Goal: Navigation & Orientation: Find specific page/section

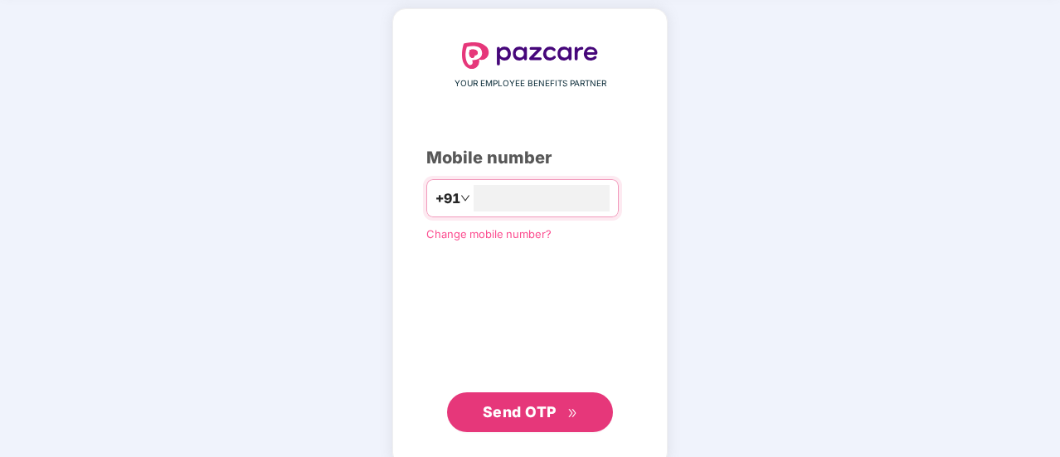
scroll to position [75, 0]
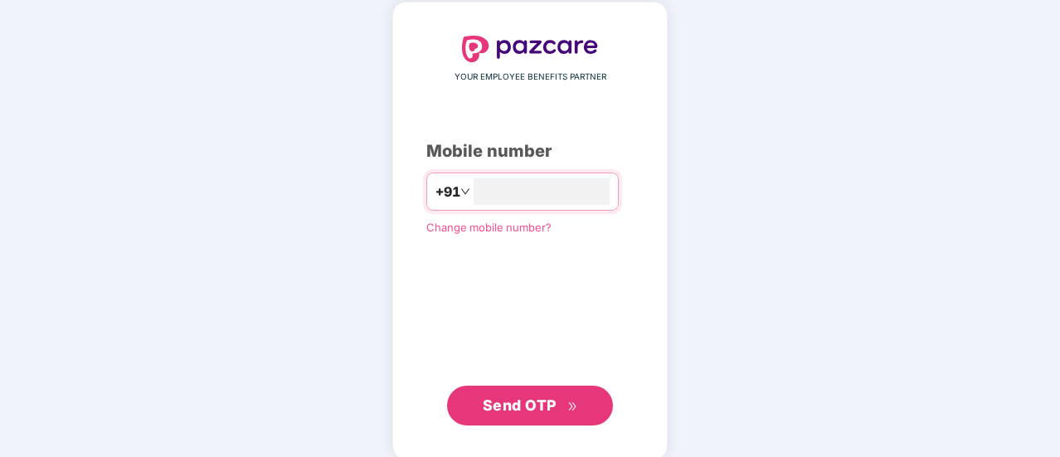
type input "**********"
click at [495, 401] on span "Send OTP" at bounding box center [520, 403] width 74 height 17
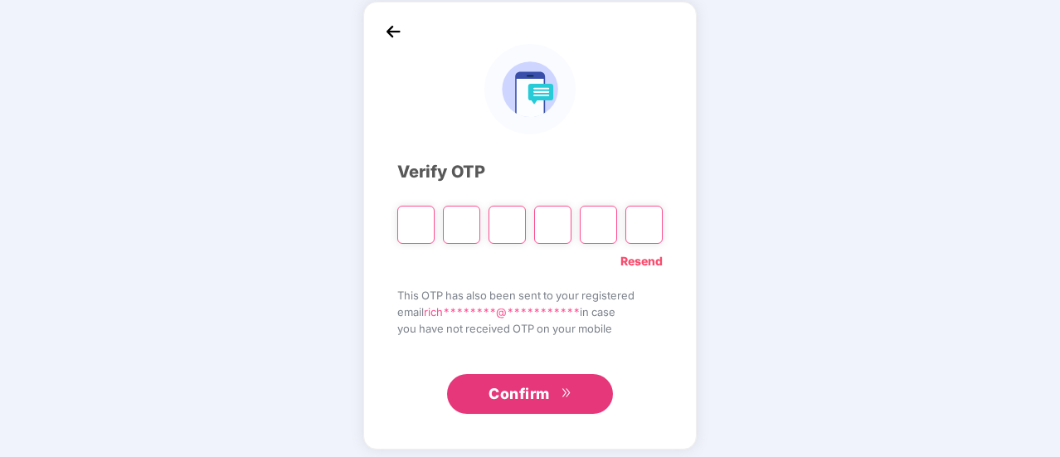
type input "*"
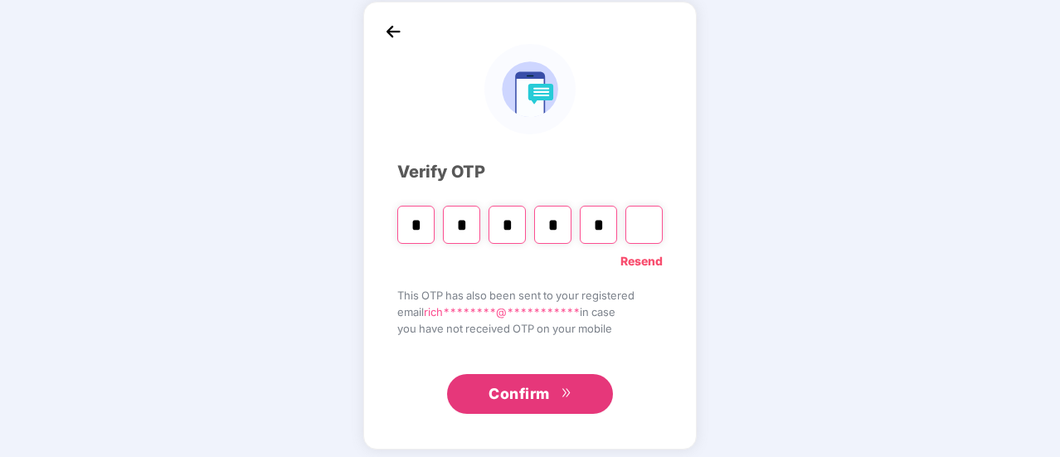
type input "*"
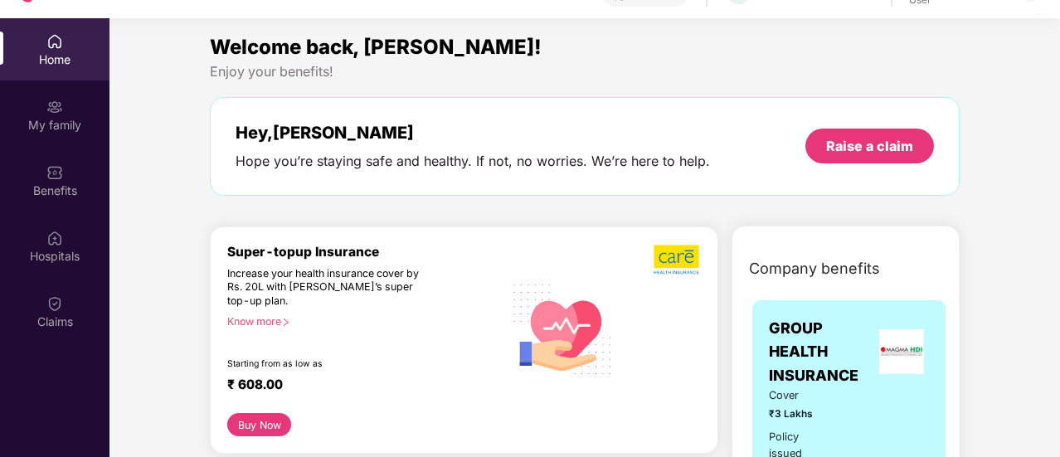
click at [461, 67] on div "Enjoy your benefits!" at bounding box center [585, 71] width 750 height 17
